Goal: Book appointment/travel/reservation

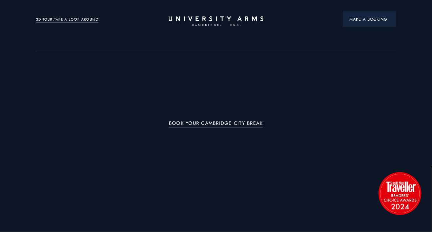
click at [356, 20] on span "Make a Booking" at bounding box center [369, 19] width 40 height 6
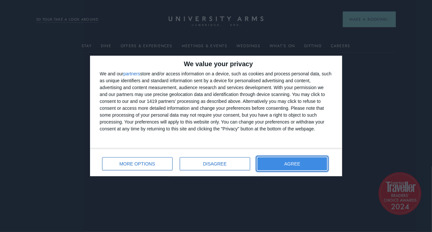
click at [276, 164] on button "AGREE" at bounding box center [292, 163] width 70 height 13
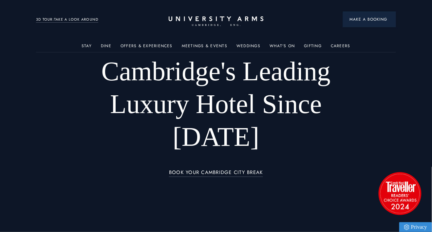
click at [358, 23] on button "Make a Booking" at bounding box center [369, 19] width 53 height 16
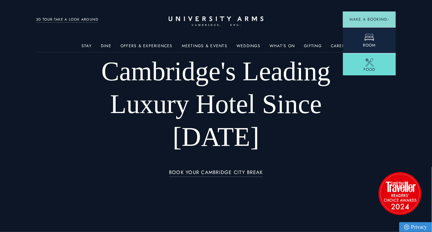
click at [369, 41] on icon at bounding box center [369, 37] width 10 height 10
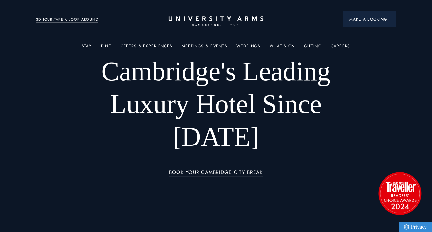
click at [360, 16] on span "Make a Booking" at bounding box center [369, 19] width 40 height 6
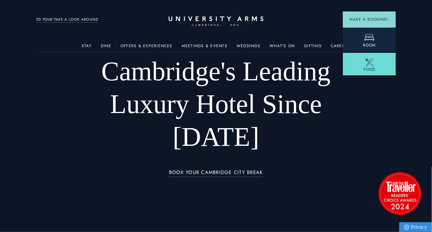
click at [368, 37] on icon at bounding box center [369, 37] width 10 height 10
